Goal: Navigation & Orientation: Find specific page/section

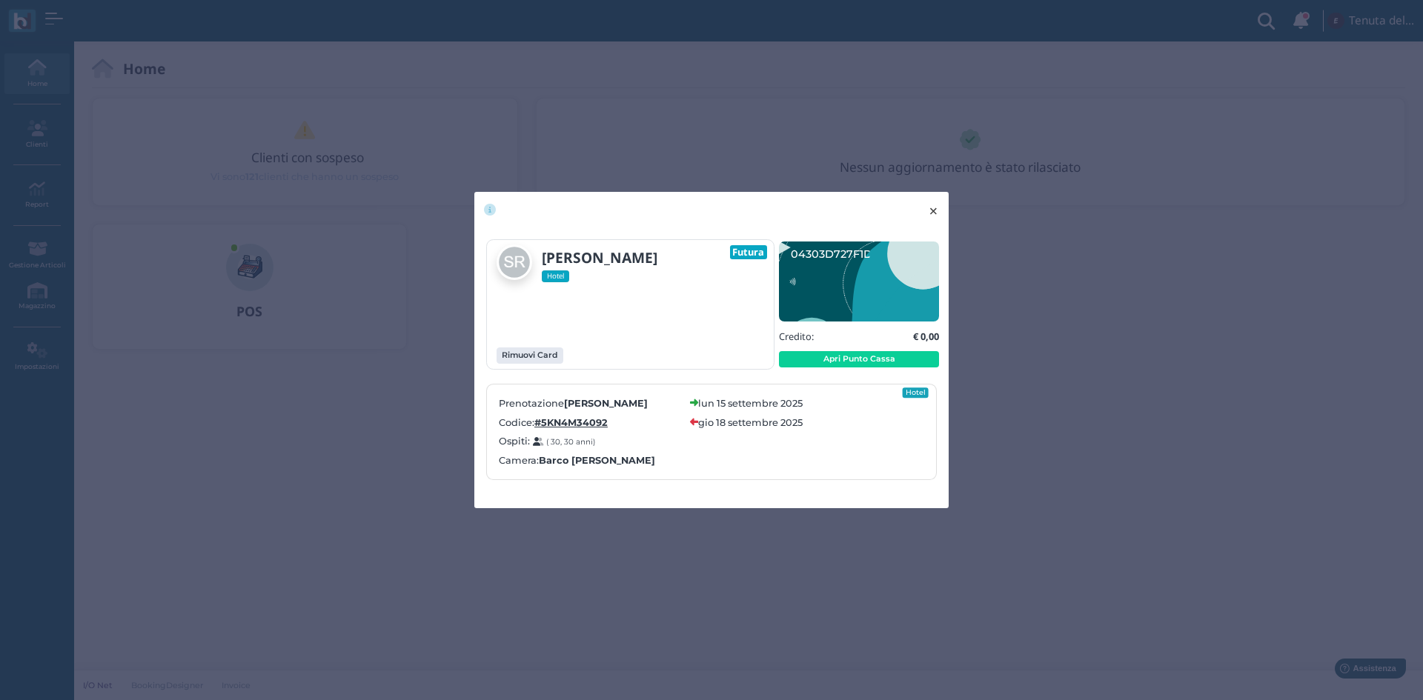
click at [935, 213] on span "×" at bounding box center [933, 211] width 11 height 19
click at [938, 205] on span "×" at bounding box center [933, 211] width 11 height 19
click at [940, 210] on button "× close" at bounding box center [933, 211] width 30 height 38
click at [940, 204] on button "× close" at bounding box center [933, 211] width 30 height 38
click at [938, 215] on span "×" at bounding box center [933, 211] width 11 height 19
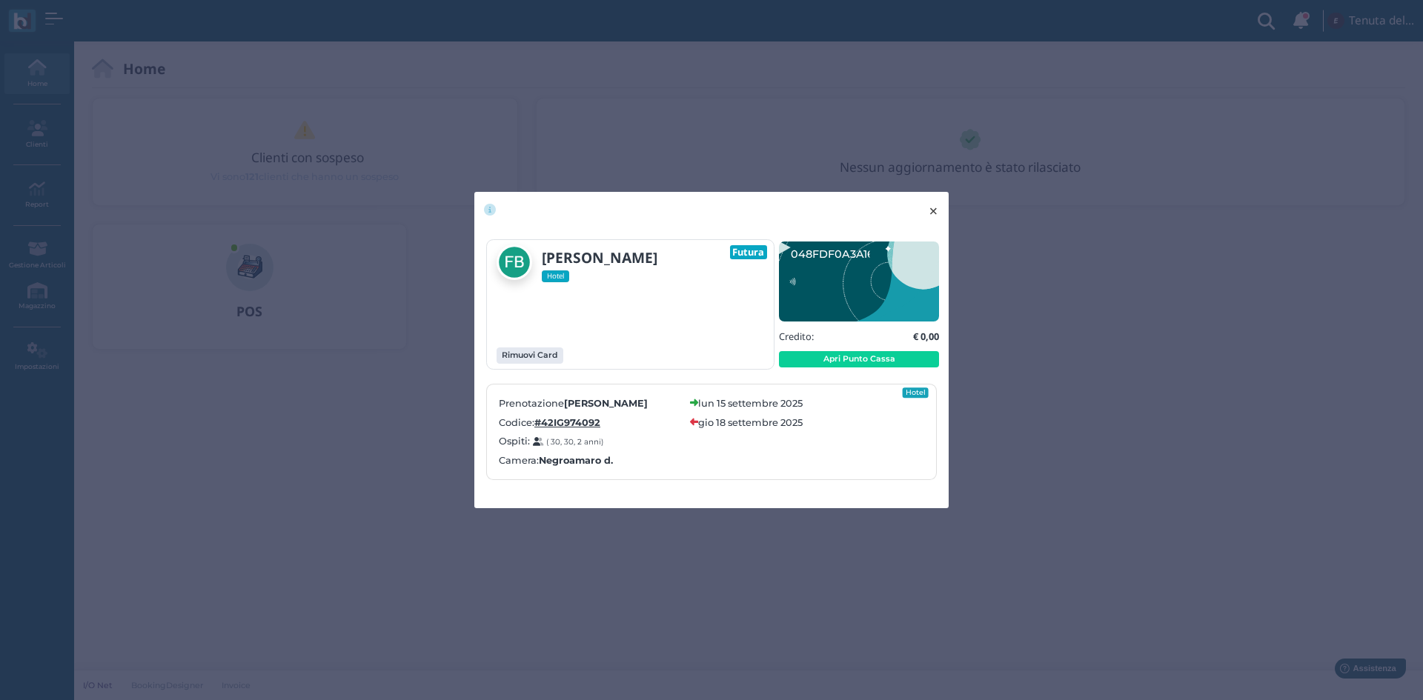
click at [934, 205] on span "×" at bounding box center [933, 211] width 11 height 19
click at [941, 205] on button "× close" at bounding box center [933, 211] width 30 height 38
click at [935, 208] on span "×" at bounding box center [933, 211] width 11 height 19
click at [933, 209] on span "×" at bounding box center [933, 211] width 11 height 19
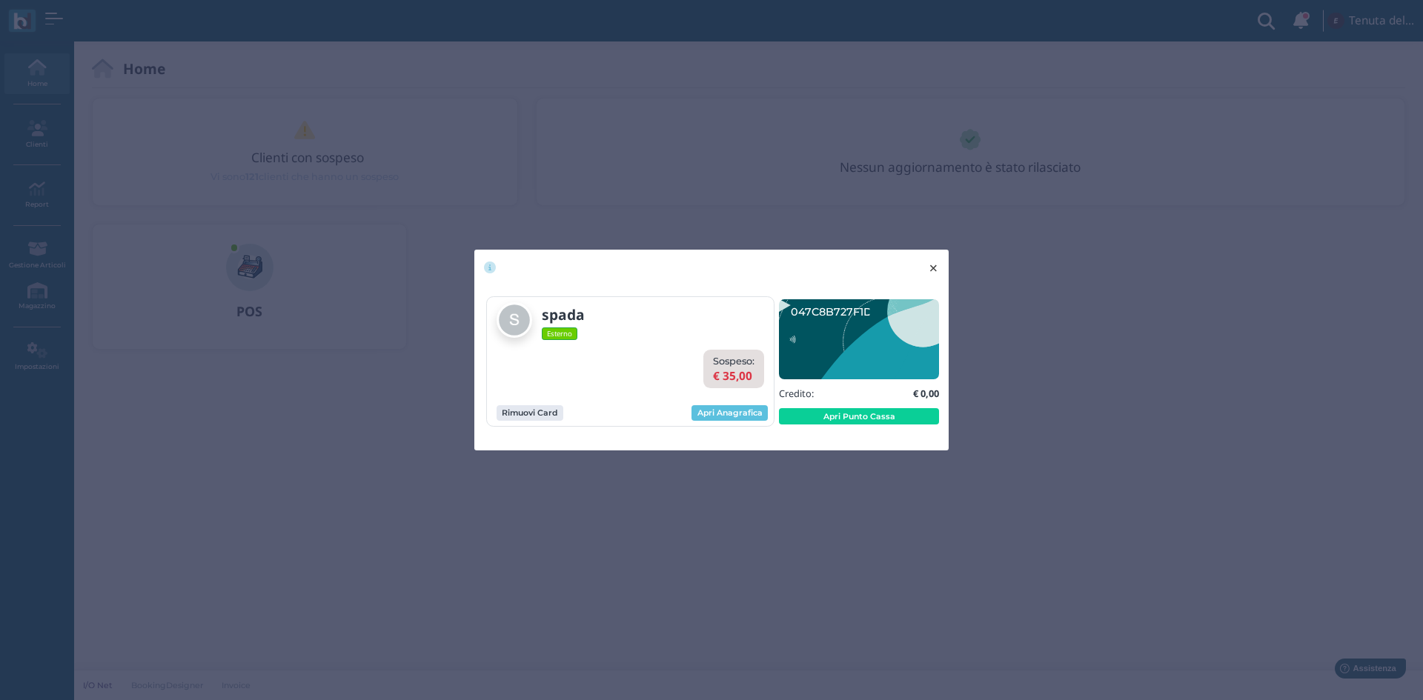
click at [938, 259] on span "×" at bounding box center [933, 268] width 11 height 19
